Goal: Find specific page/section: Find specific page/section

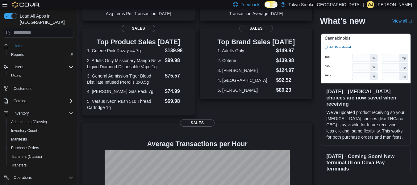
scroll to position [177, 0]
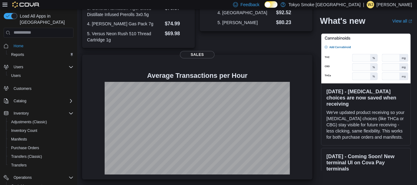
click at [297, 85] on div at bounding box center [197, 128] width 220 height 93
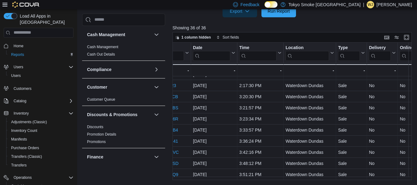
scroll to position [300, 0]
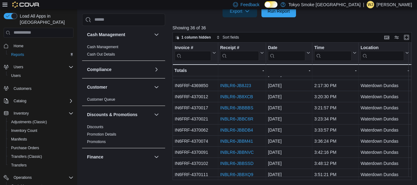
click at [27, 42] on span "Home" at bounding box center [42, 46] width 62 height 8
